Goal: Transaction & Acquisition: Purchase product/service

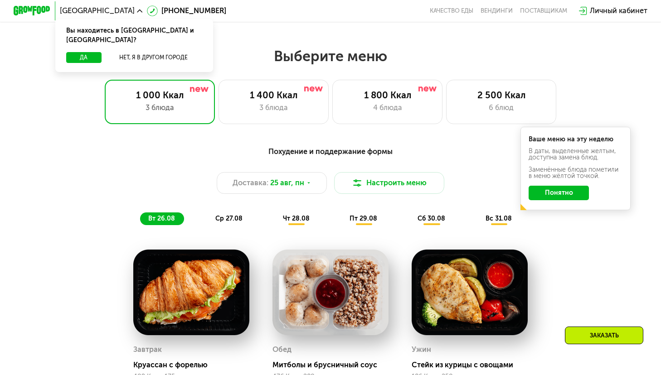
scroll to position [366, 0]
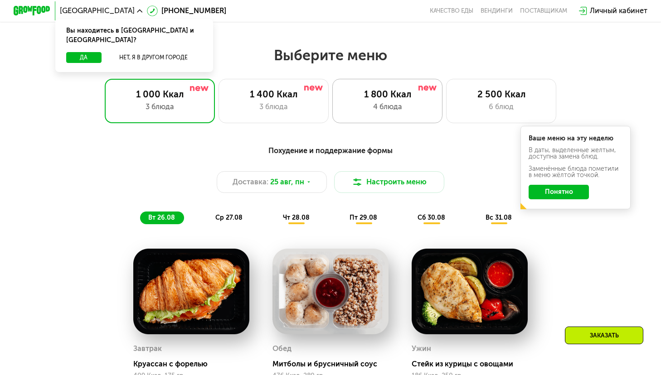
click at [446, 100] on div "1 800 Ккал 4 блюда" at bounding box center [501, 101] width 110 height 44
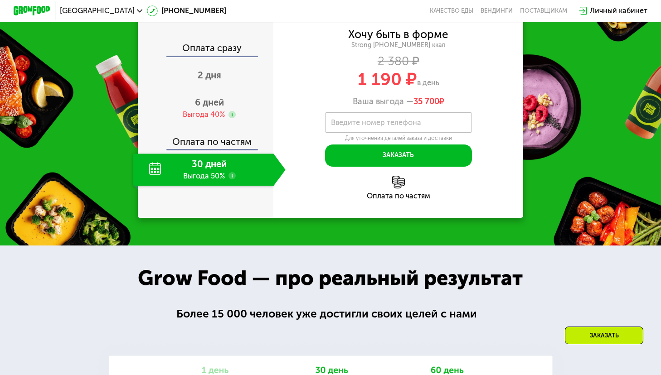
scroll to position [951, 0]
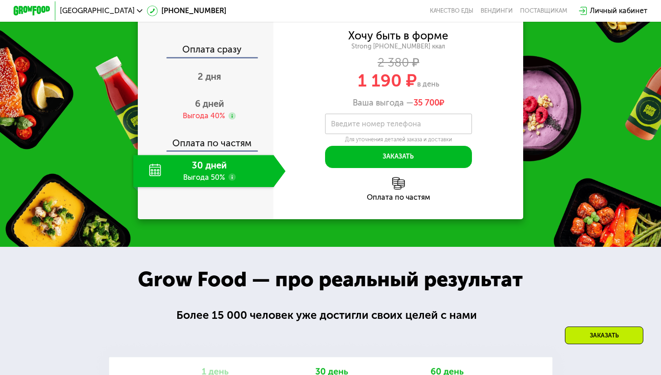
click at [229, 181] on use at bounding box center [231, 177] width 7 height 7
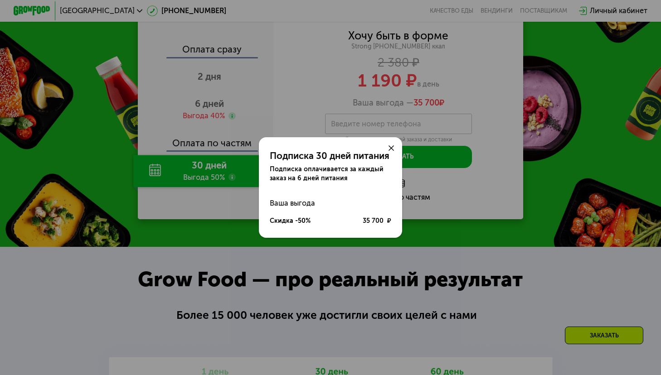
click at [391, 149] on use at bounding box center [390, 147] width 5 height 5
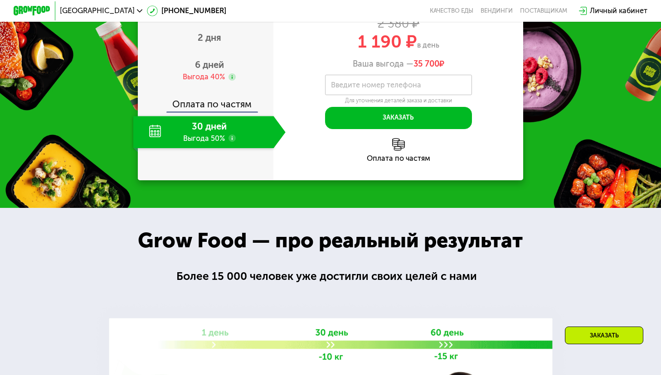
scroll to position [983, 0]
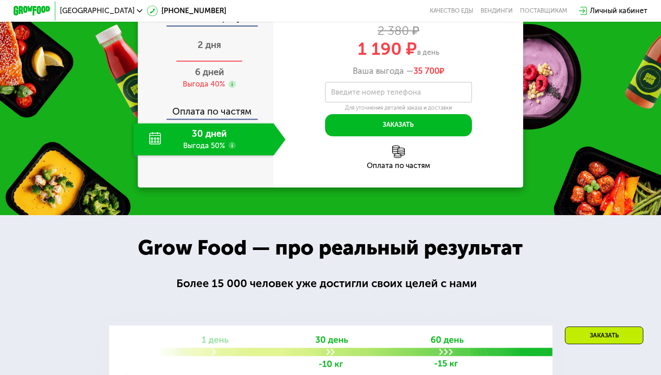
click at [206, 50] on span "2 дня" at bounding box center [210, 44] width 24 height 11
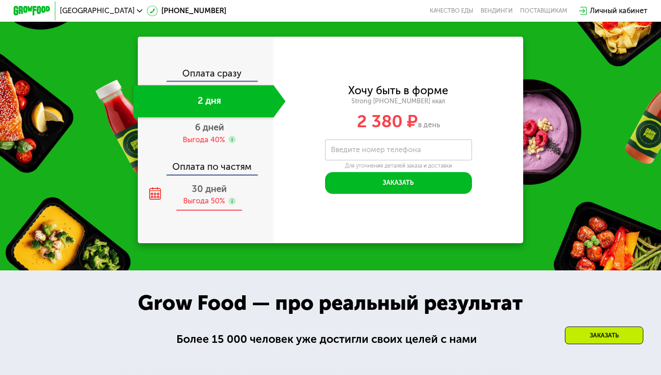
click at [213, 192] on span "30 дней" at bounding box center [209, 188] width 35 height 11
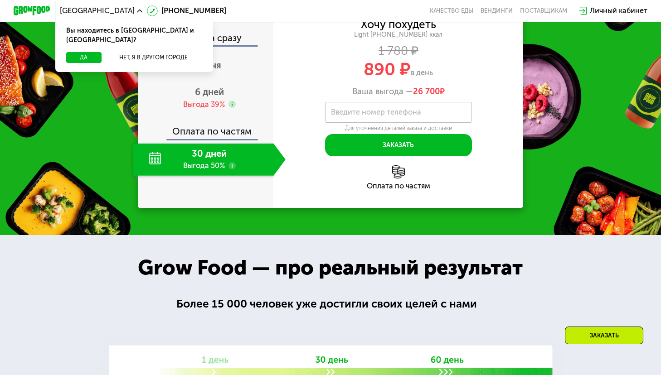
scroll to position [865, 0]
